Goal: Navigation & Orientation: Find specific page/section

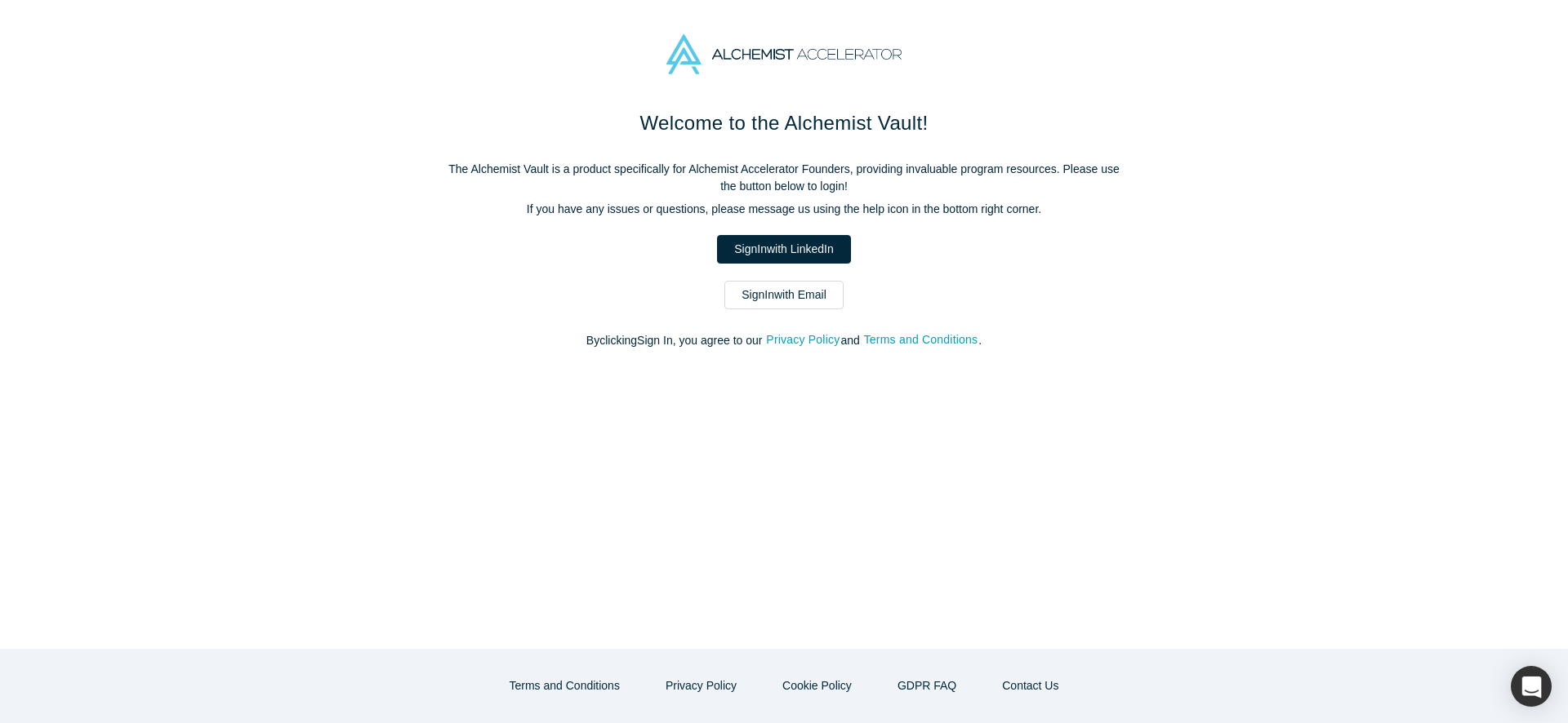
click at [769, 254] on link "Sign In with LinkedIn" at bounding box center [784, 250] width 133 height 29
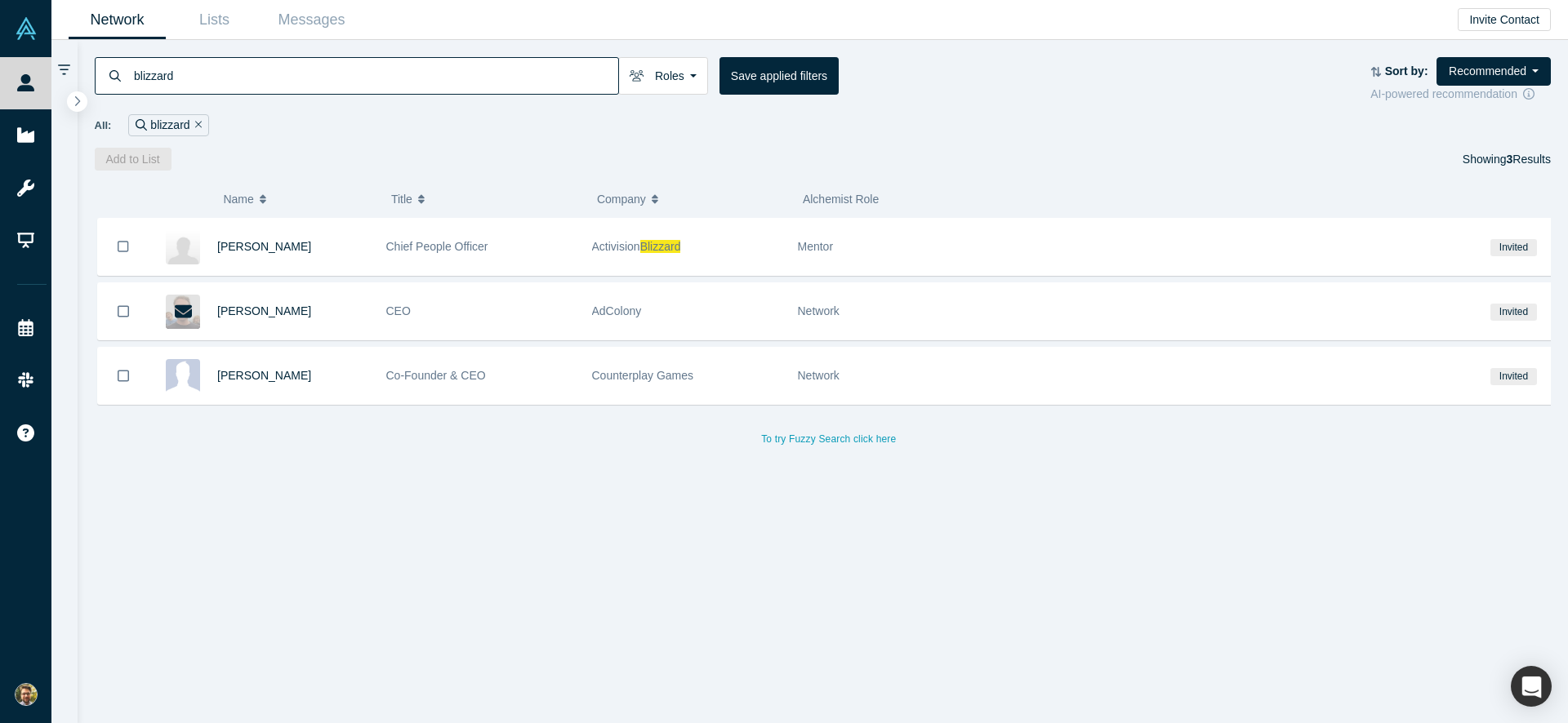
click at [195, 128] on icon "Remove Filter" at bounding box center [199, 124] width 7 height 7
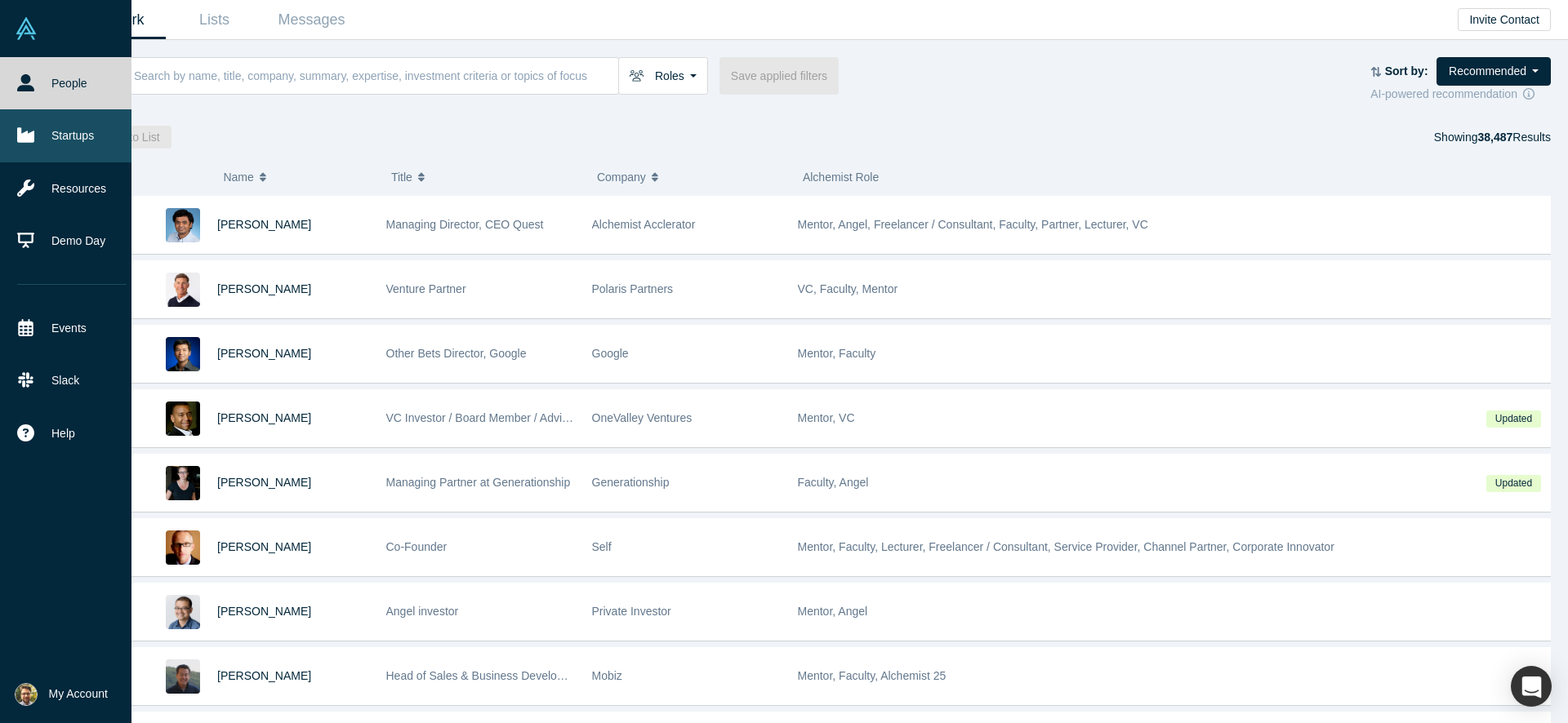
click at [47, 143] on link "Startups" at bounding box center [72, 136] width 144 height 52
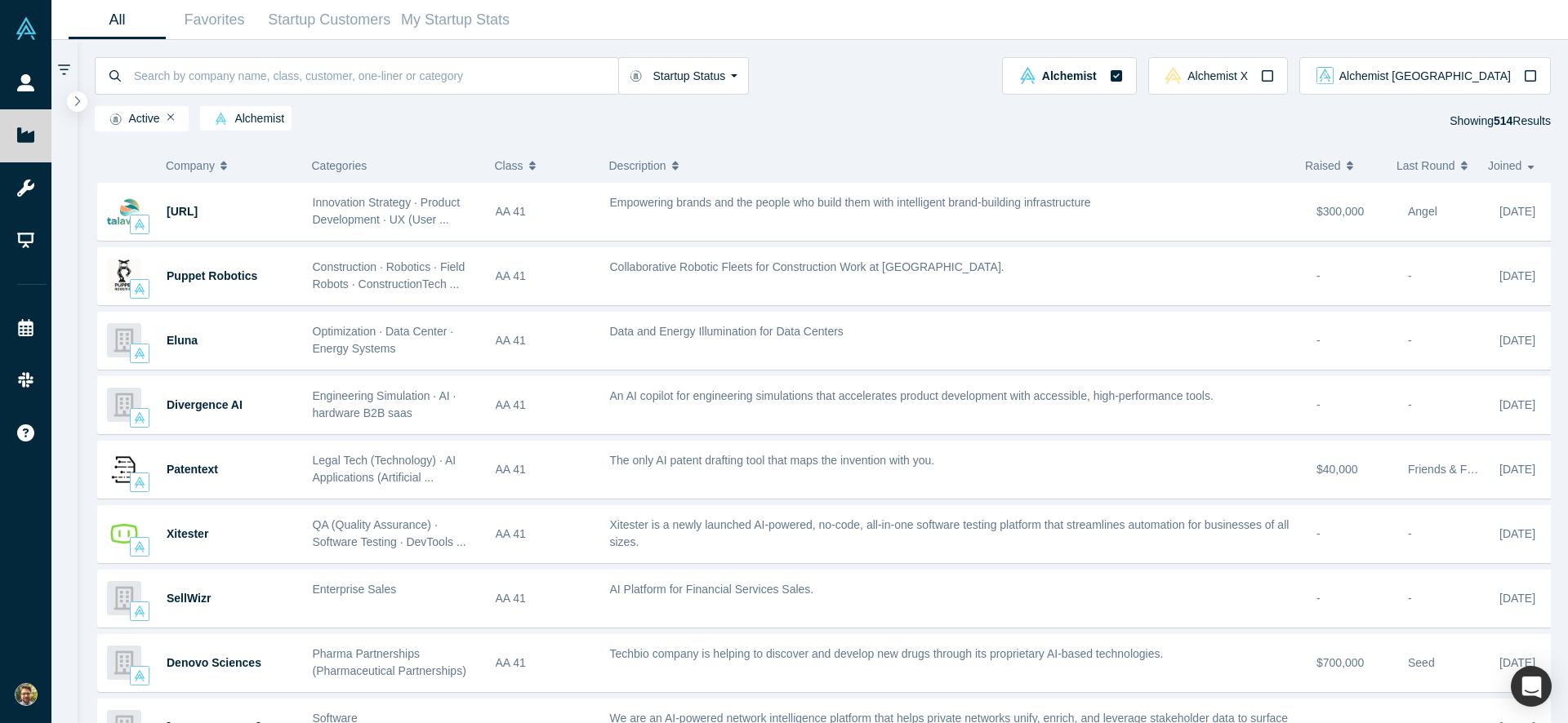
click at [208, 164] on span "Company" at bounding box center [190, 165] width 49 height 34
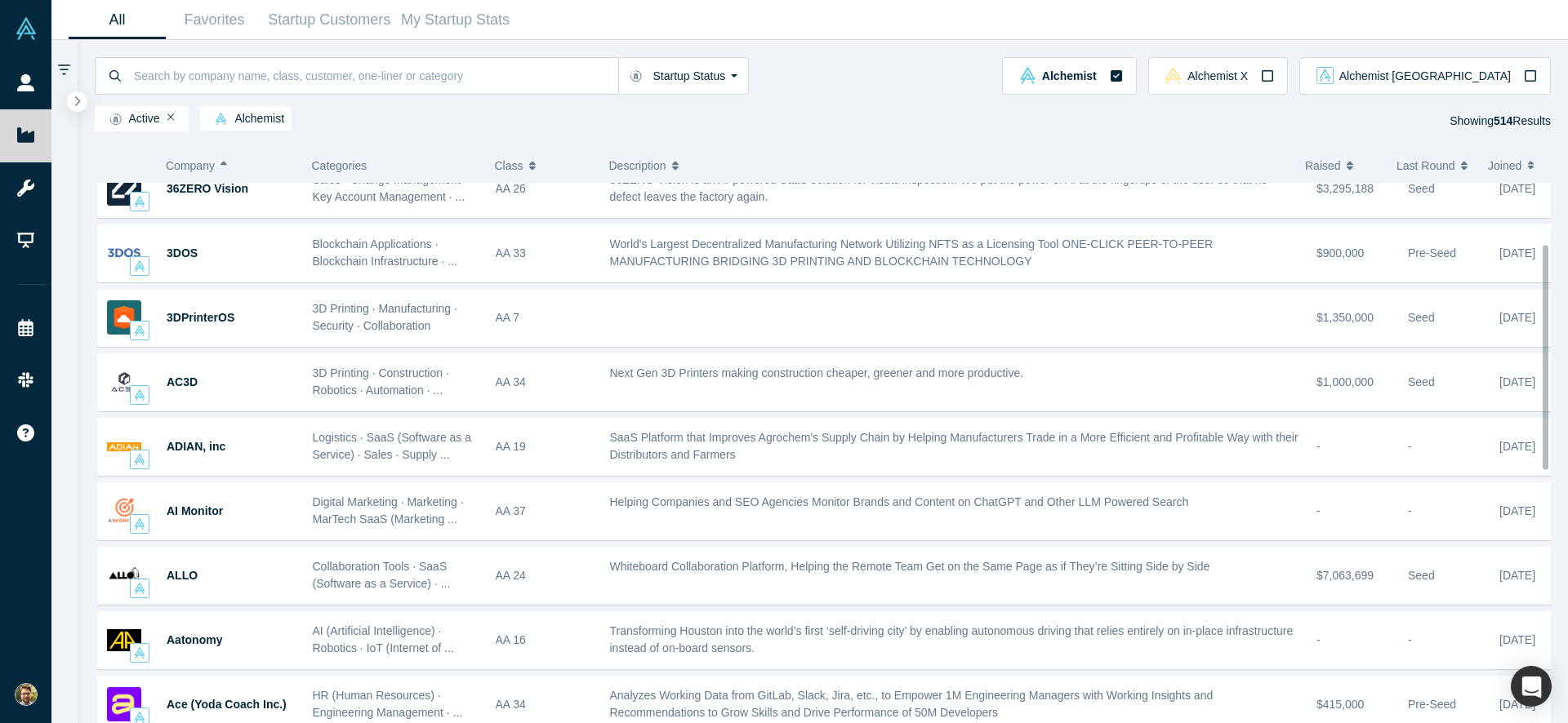
scroll to position [482, 0]
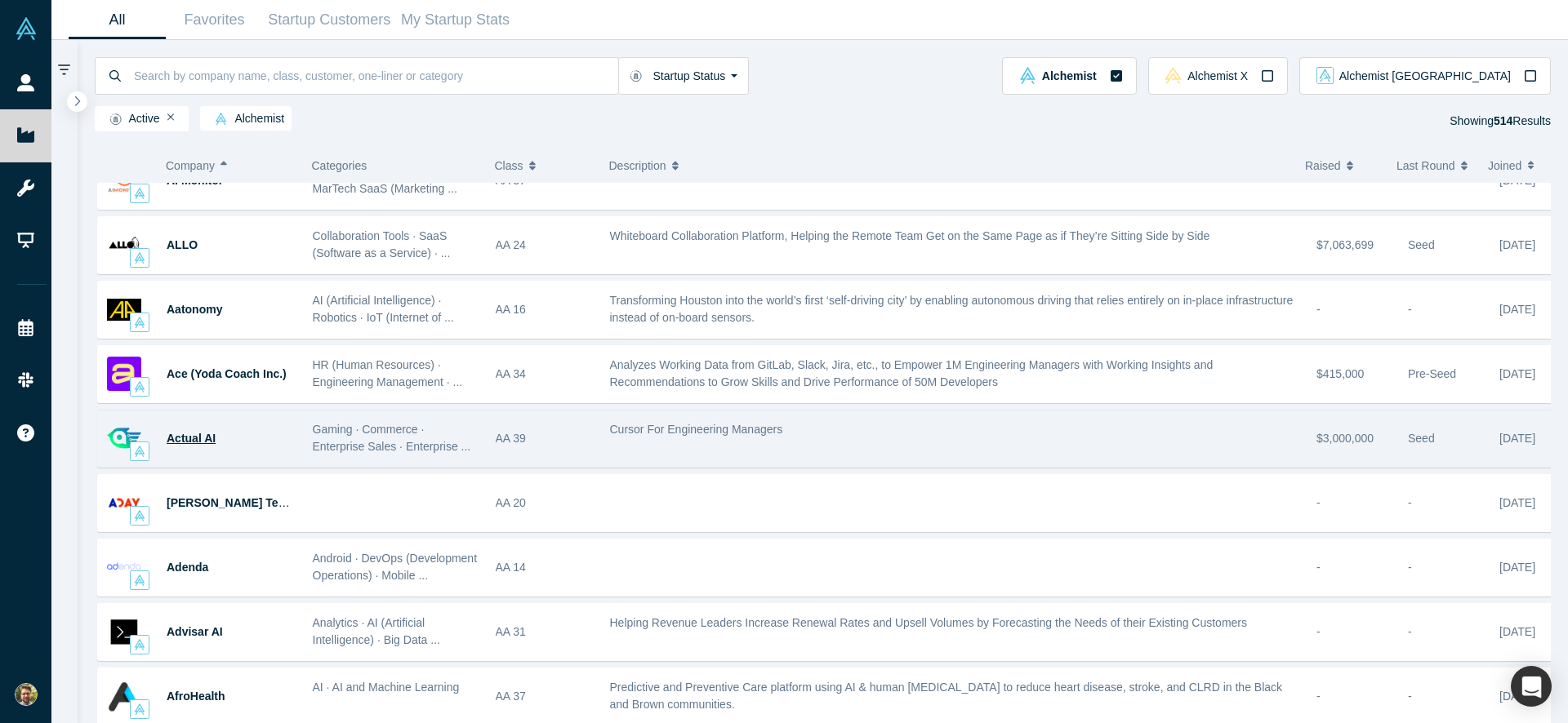
click at [192, 441] on span "Actual AI" at bounding box center [190, 438] width 49 height 13
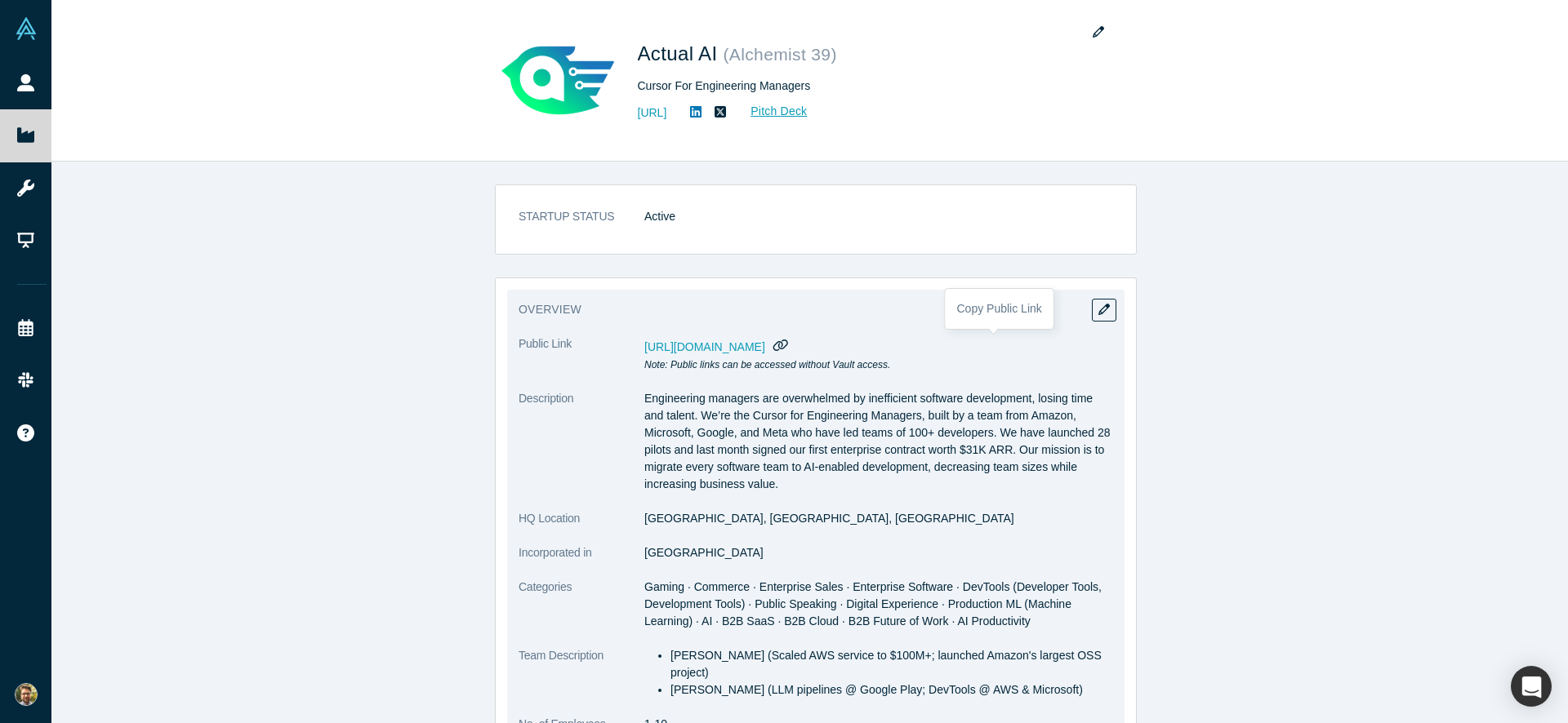
click at [788, 344] on icon "button" at bounding box center [780, 345] width 14 height 12
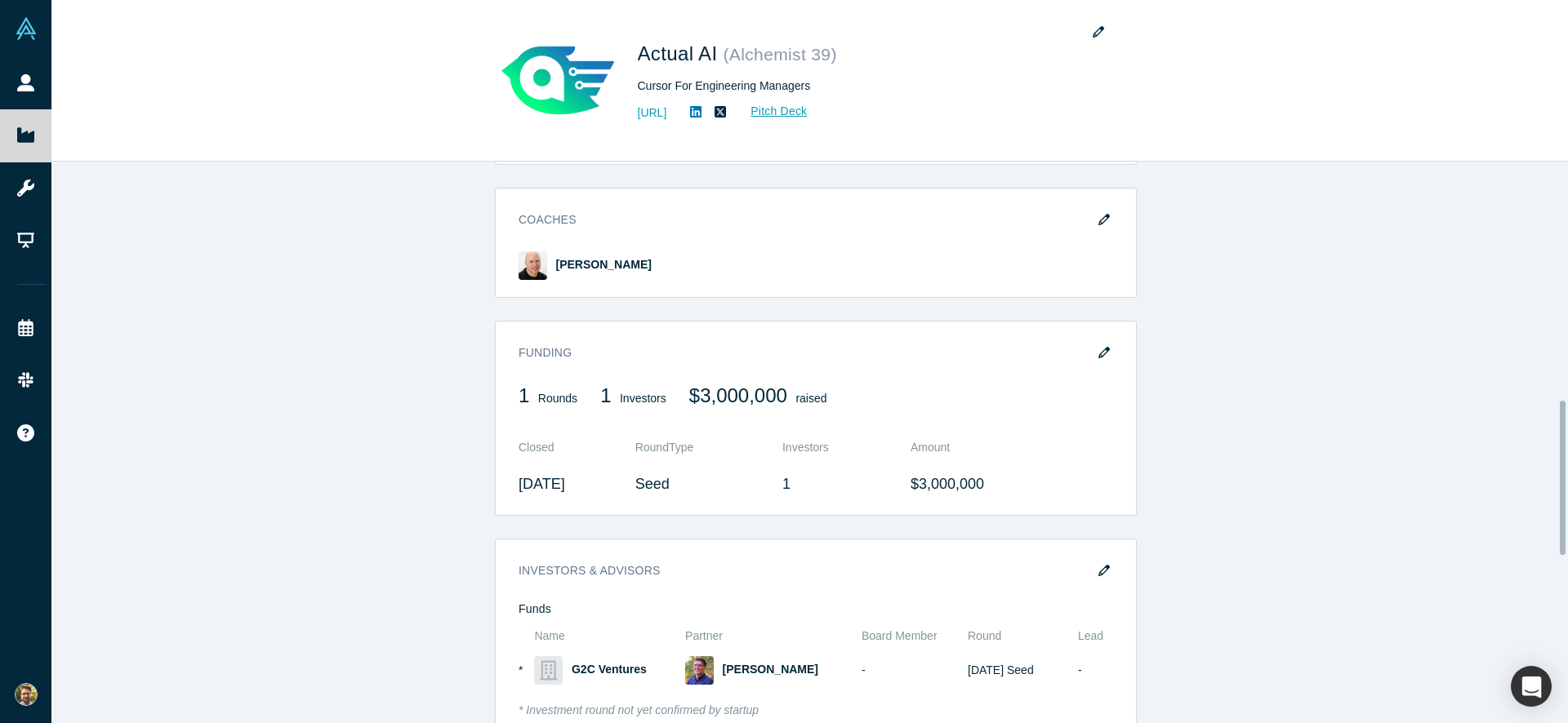
scroll to position [366, 0]
